Goal: Task Accomplishment & Management: Use online tool/utility

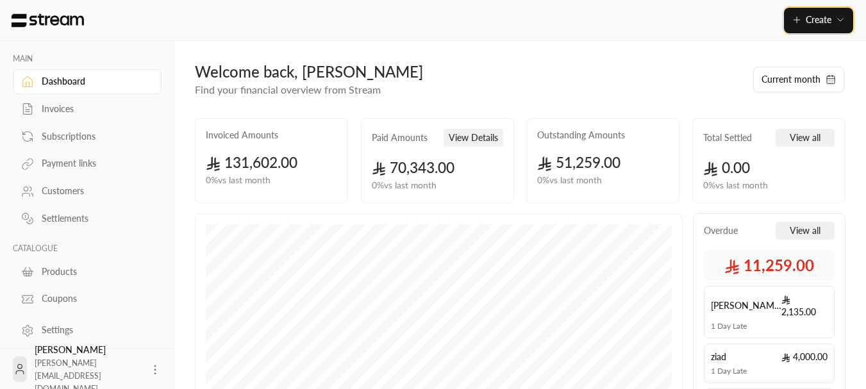
click at [807, 33] on button "Create" at bounding box center [818, 21] width 69 height 26
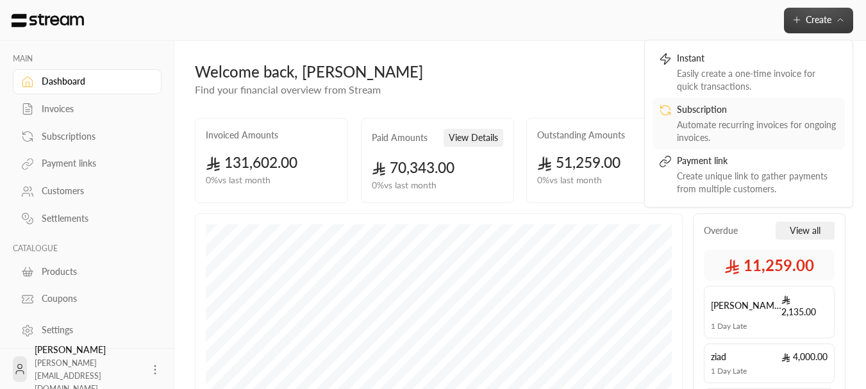
click at [750, 120] on div "Automate recurring invoices for ongoing invoices." at bounding box center [758, 132] width 162 height 26
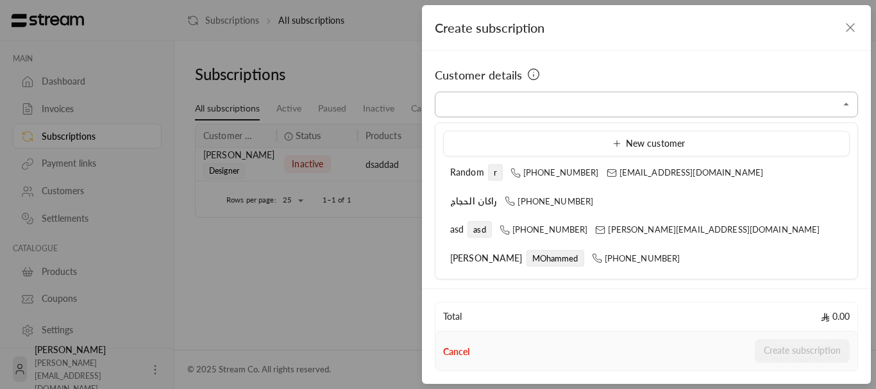
click at [565, 109] on input "Select customer" at bounding box center [646, 105] width 423 height 22
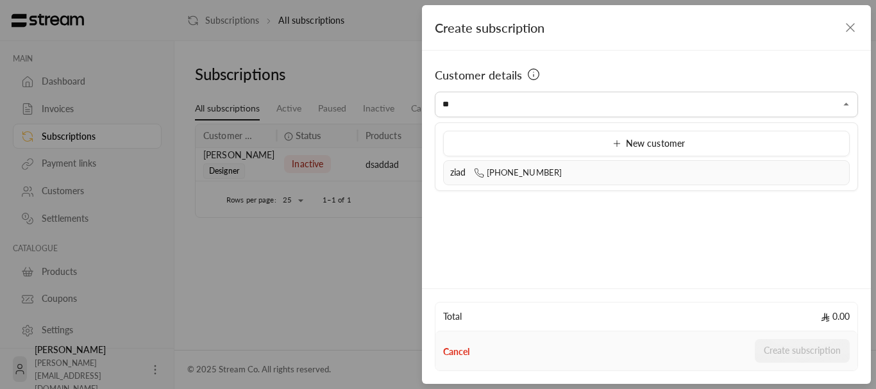
click at [500, 167] on span "[PHONE_NUMBER]" at bounding box center [518, 172] width 88 height 10
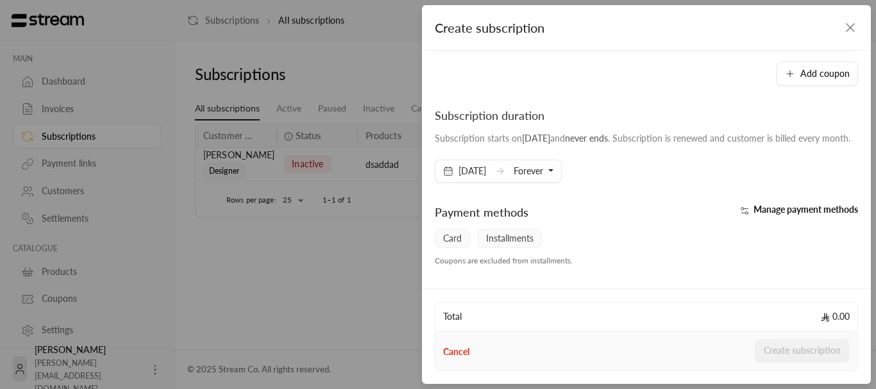
scroll to position [192, 0]
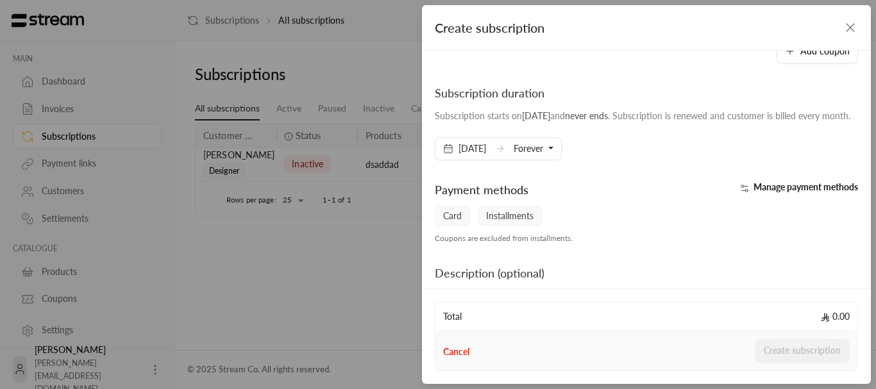
type input "**********"
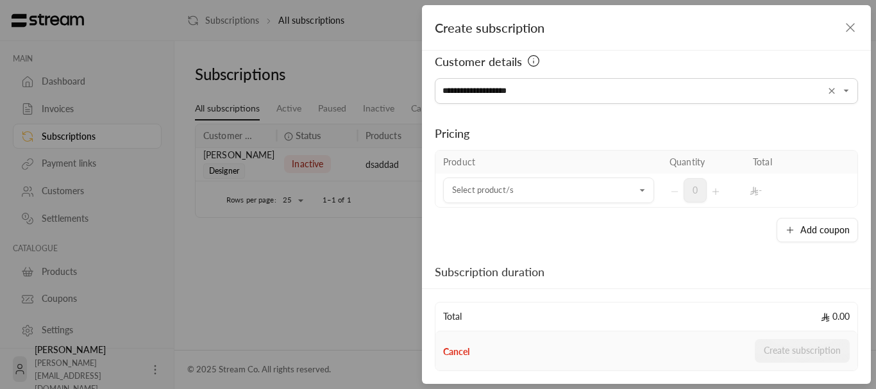
scroll to position [0, 0]
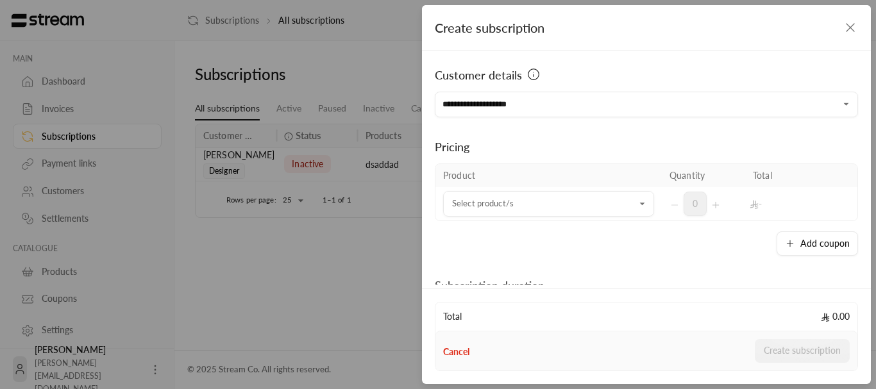
click at [620, 131] on div "Pricing Product Quantity Total Select product/s Select product/s 0 - Add coupon" at bounding box center [646, 186] width 423 height 138
click at [519, 212] on input "Select customer" at bounding box center [548, 204] width 211 height 22
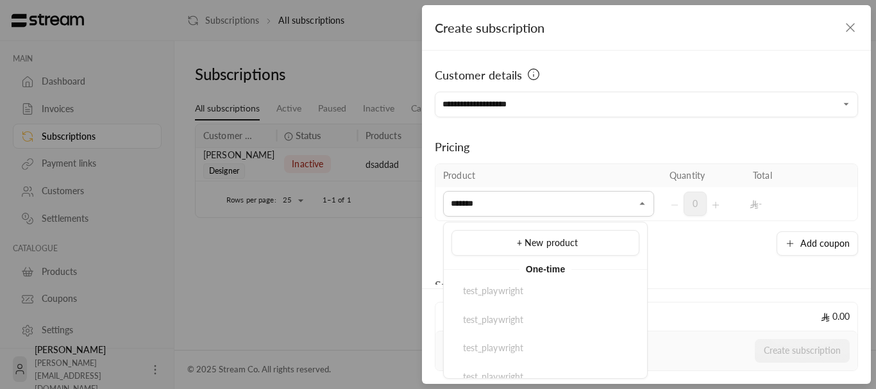
type input "*******"
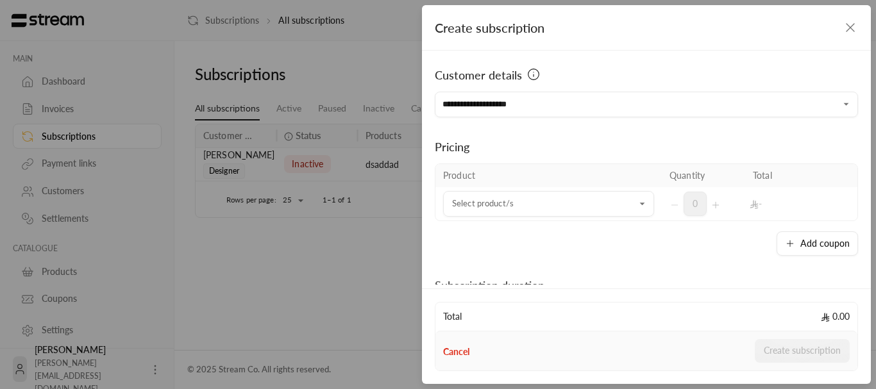
click at [608, 156] on div "Pricing Product Quantity Total Select product/s Select product/s 0 - Add coupon" at bounding box center [646, 186] width 423 height 138
click at [845, 23] on icon "button" at bounding box center [849, 27] width 15 height 15
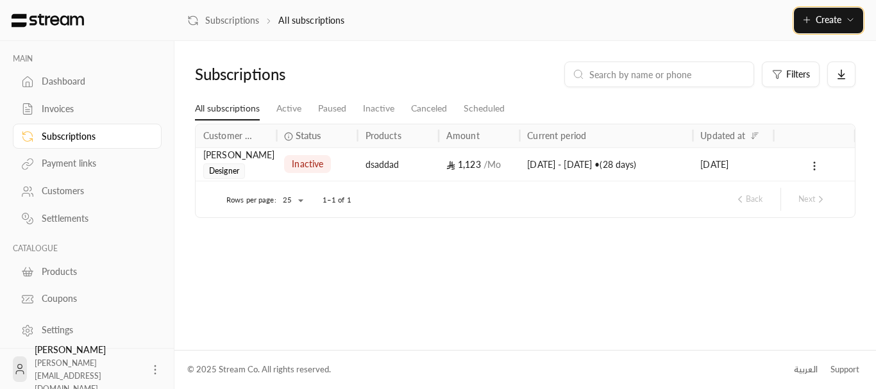
click at [827, 21] on span "Create" at bounding box center [828, 19] width 26 height 11
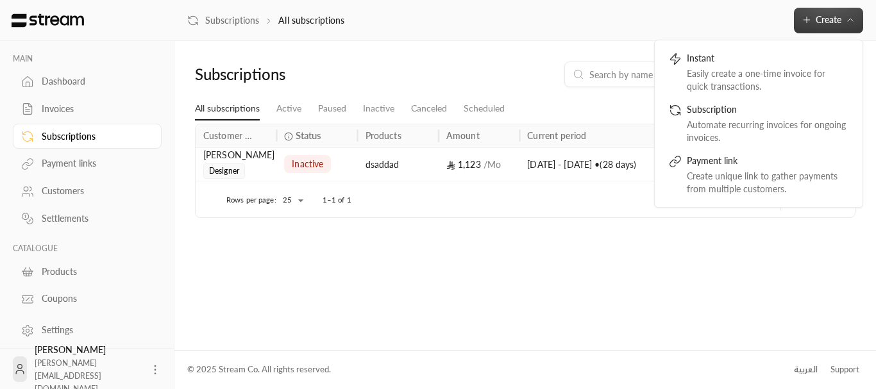
click at [640, 46] on div "Subscriptions Filters All subscriptions Active Paused Inactive Canceled Schedul…" at bounding box center [524, 195] width 701 height 308
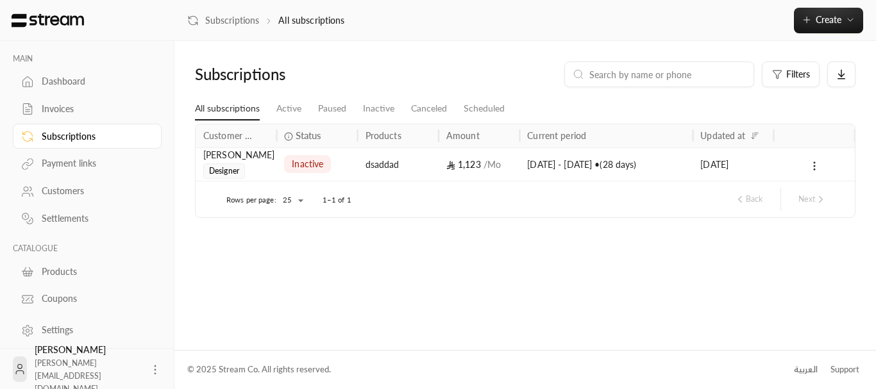
click at [73, 268] on div "Products" at bounding box center [94, 271] width 104 height 13
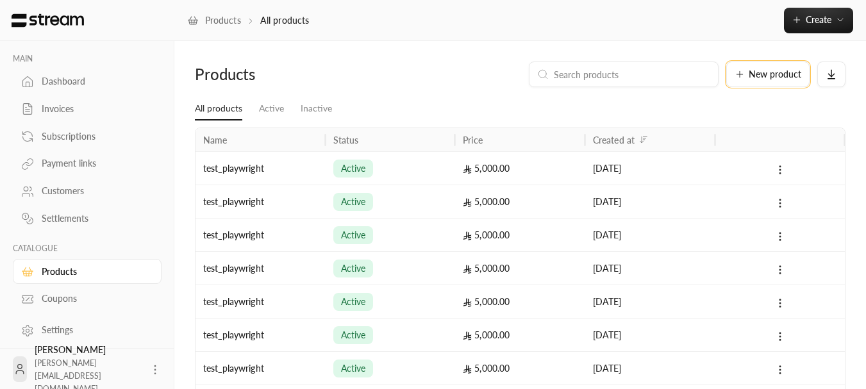
click at [774, 82] on button "New product" at bounding box center [767, 75] width 83 height 26
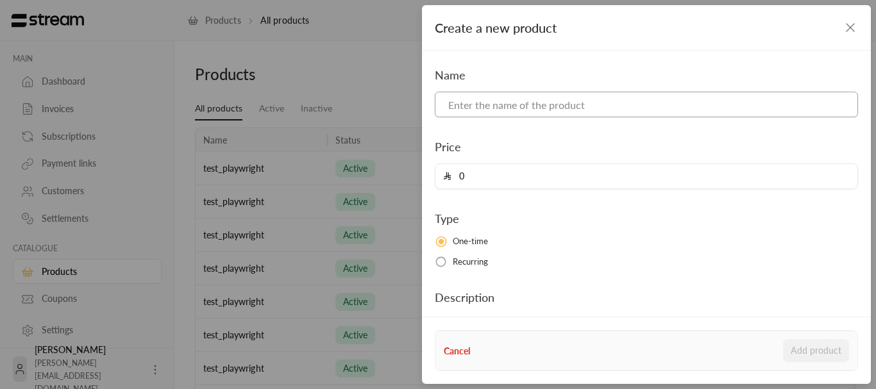
click at [567, 117] on input at bounding box center [646, 105] width 423 height 26
type input "test_playwright"
click at [495, 174] on input "0" at bounding box center [650, 176] width 398 height 24
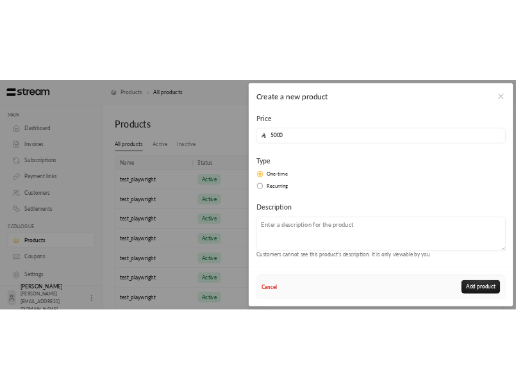
scroll to position [88, 0]
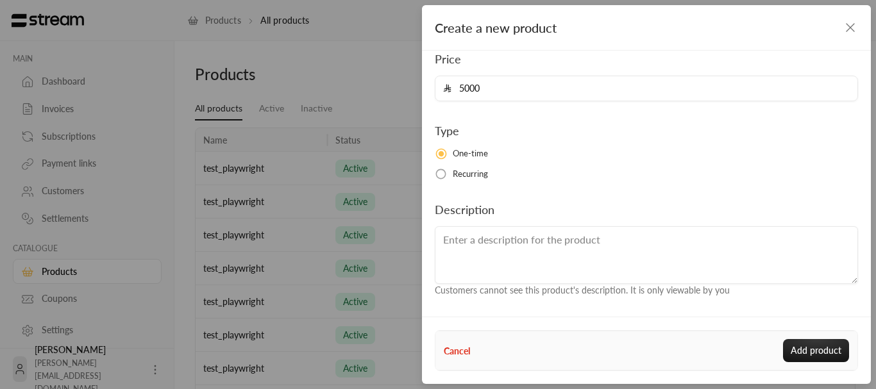
type input "5000"
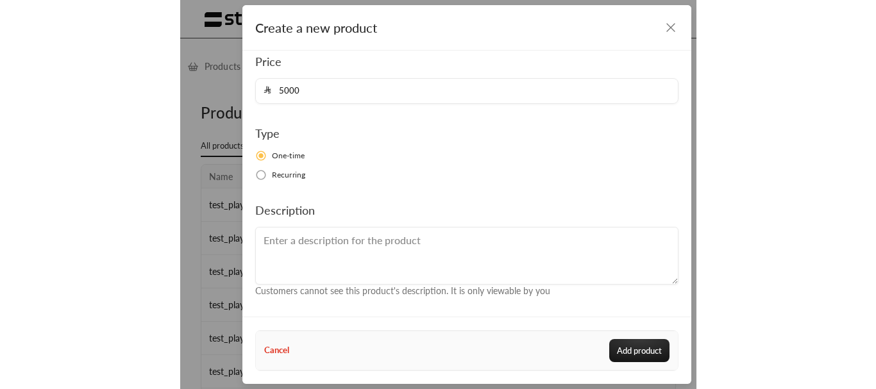
scroll to position [85, 0]
